Goal: Transaction & Acquisition: Book appointment/travel/reservation

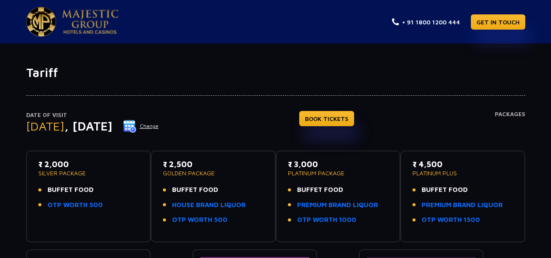
scroll to position [44, 0]
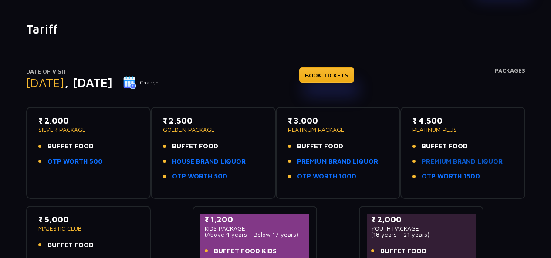
click at [471, 164] on link "PREMIUM BRAND LIQUOR" at bounding box center [461, 162] width 81 height 10
click at [159, 80] on button "Change" at bounding box center [141, 83] width 36 height 14
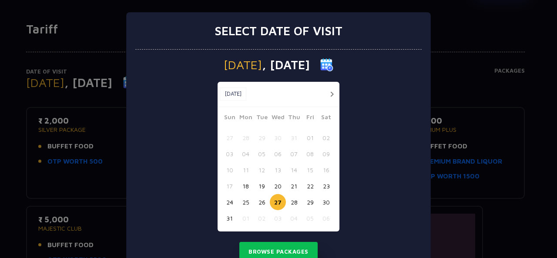
click at [330, 97] on button "button" at bounding box center [331, 94] width 11 height 11
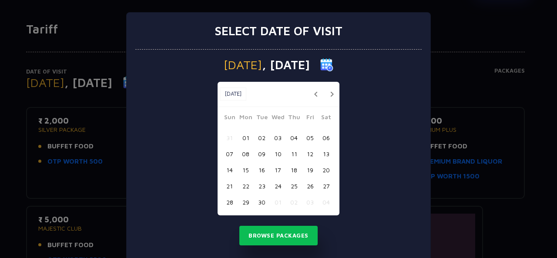
click at [256, 155] on button "09" at bounding box center [262, 154] width 16 height 16
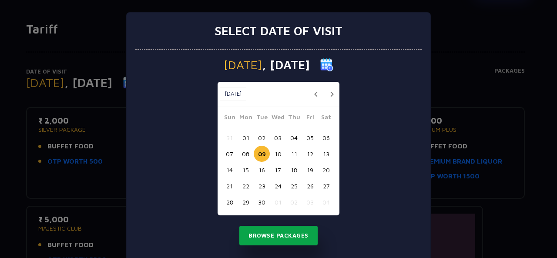
click at [269, 234] on button "Browse Packages" at bounding box center [278, 236] width 78 height 20
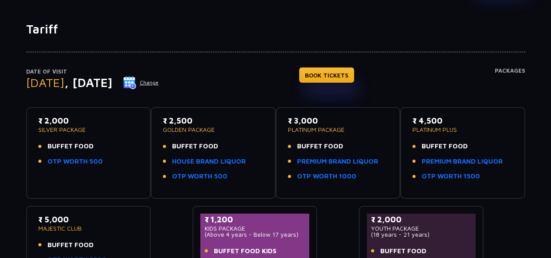
scroll to position [87, 0]
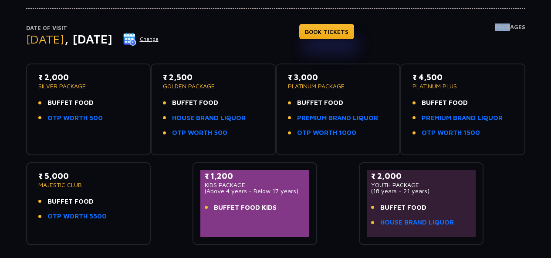
drag, startPoint x: 511, startPoint y: 26, endPoint x: 497, endPoint y: 26, distance: 13.9
click at [497, 26] on h4 "Packages" at bounding box center [509, 39] width 30 height 31
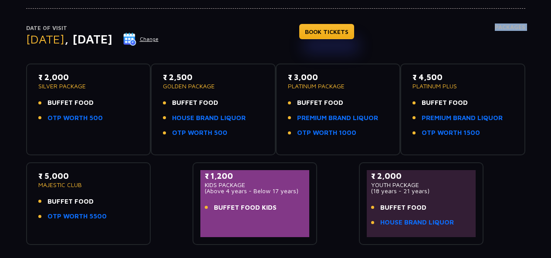
click at [501, 40] on h4 "Packages" at bounding box center [509, 39] width 30 height 31
click at [469, 128] on link "OTP WORTH 1500" at bounding box center [450, 133] width 58 height 10
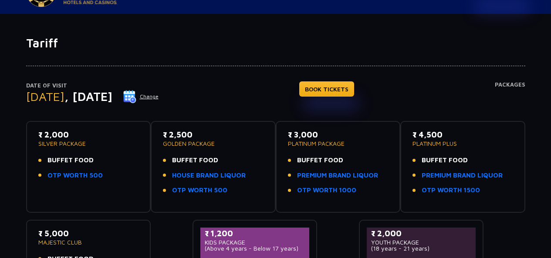
scroll to position [0, 0]
